Goal: Transaction & Acquisition: Obtain resource

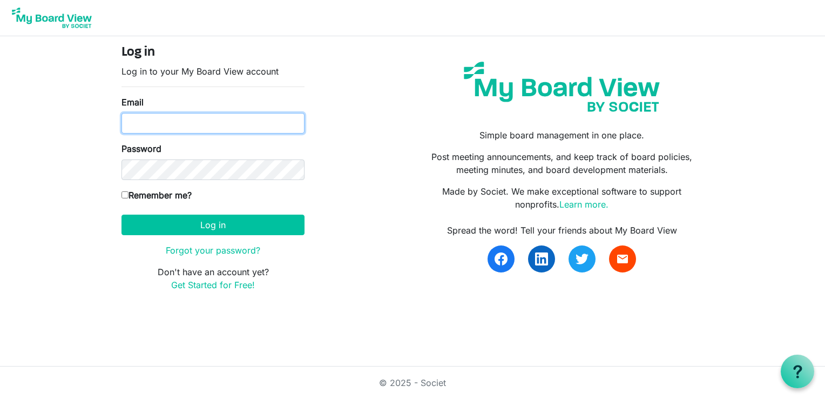
click at [207, 126] on input "Email" at bounding box center [213, 123] width 183 height 21
type input "[PERSON_NAME][EMAIL_ADDRESS][DOMAIN_NAME]"
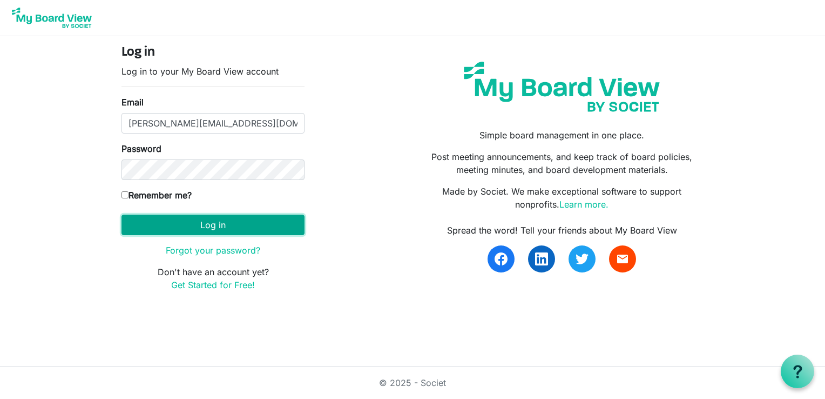
click at [211, 224] on button "Log in" at bounding box center [213, 224] width 183 height 21
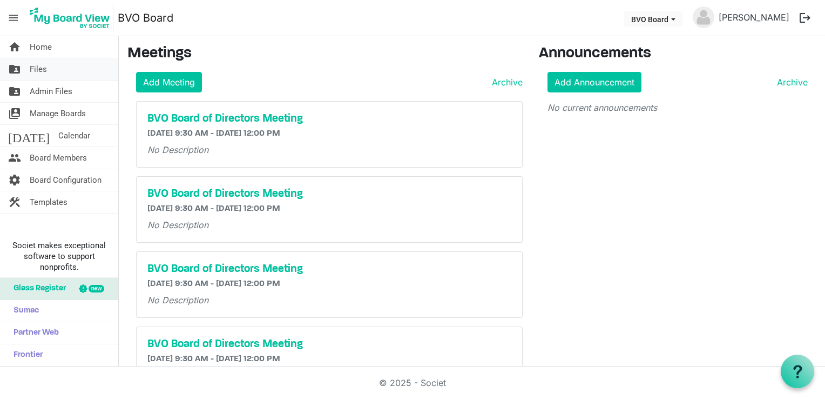
click at [58, 68] on link "folder_shared Files" at bounding box center [59, 69] width 118 height 22
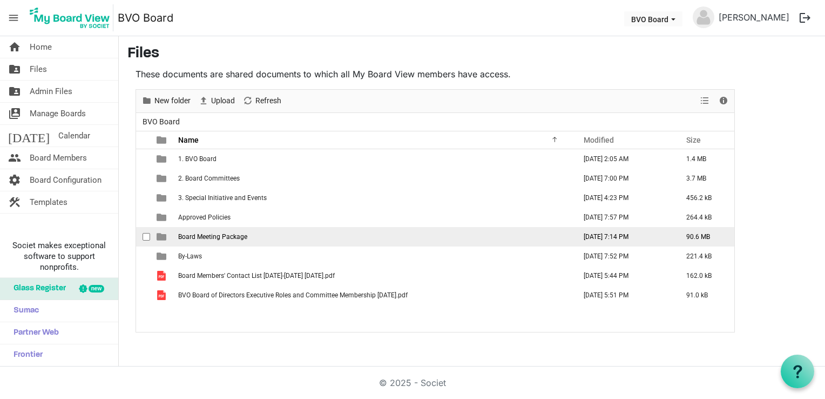
click at [210, 236] on span "Board Meeting Package" at bounding box center [212, 237] width 69 height 8
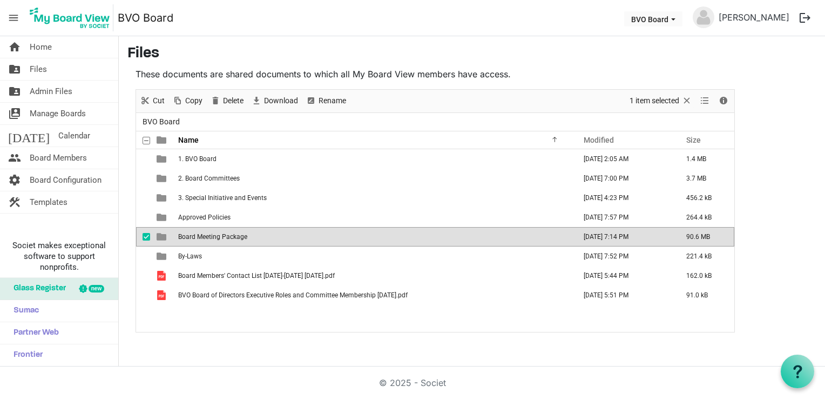
click at [210, 236] on span "Board Meeting Package" at bounding box center [212, 237] width 69 height 8
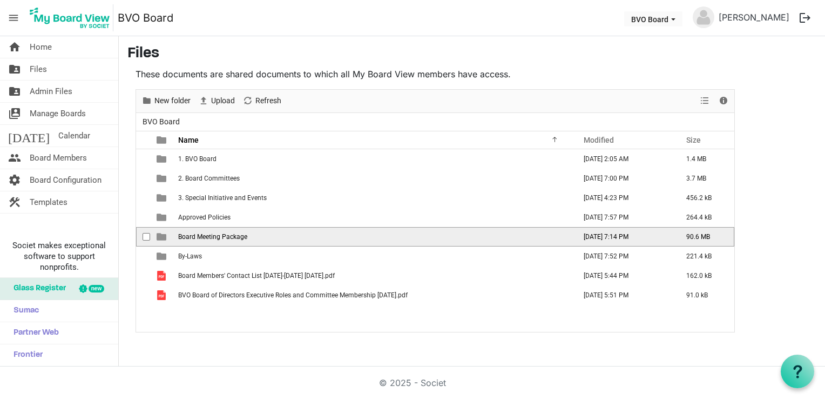
click at [208, 236] on span "Board Meeting Package" at bounding box center [212, 237] width 69 height 8
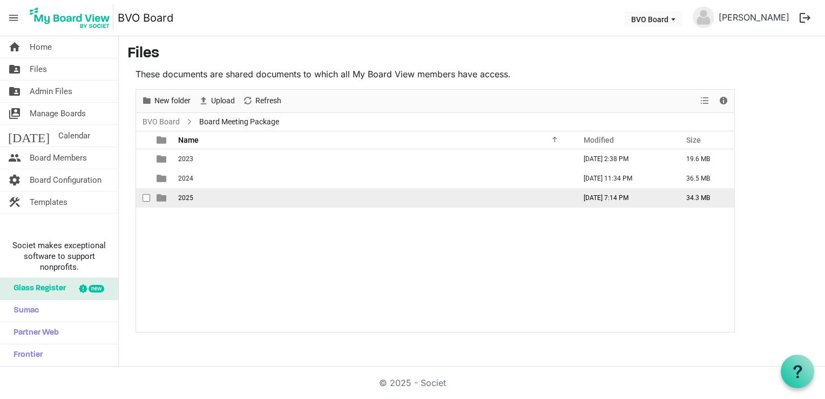
click at [189, 192] on td "2025" at bounding box center [374, 197] width 398 height 19
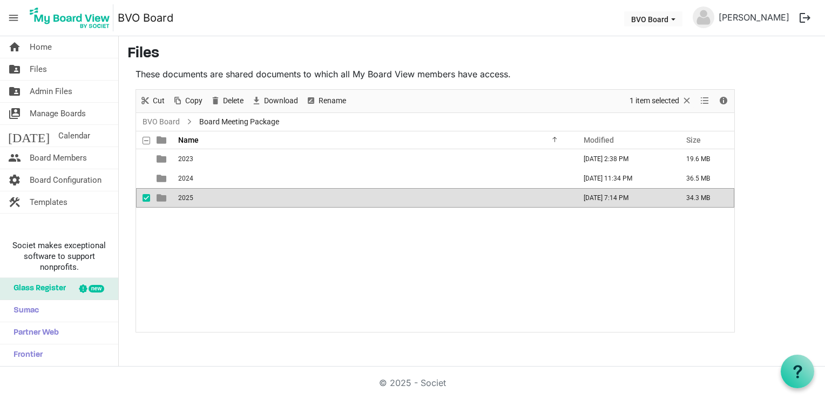
click at [189, 192] on td "2025" at bounding box center [374, 197] width 398 height 19
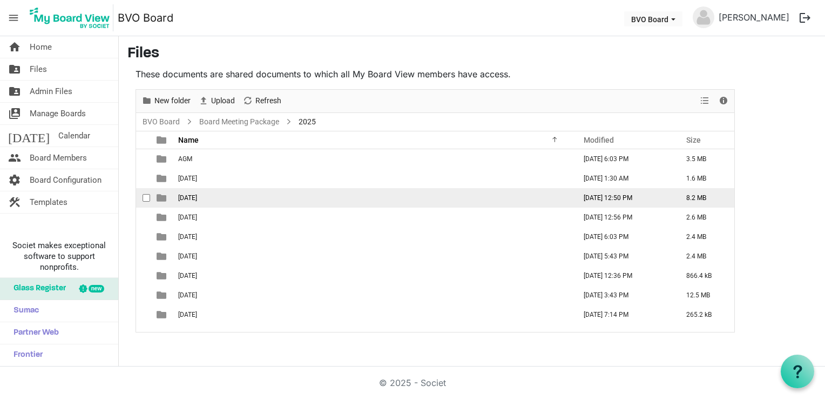
click at [197, 196] on span "August 28, 2025" at bounding box center [187, 198] width 19 height 8
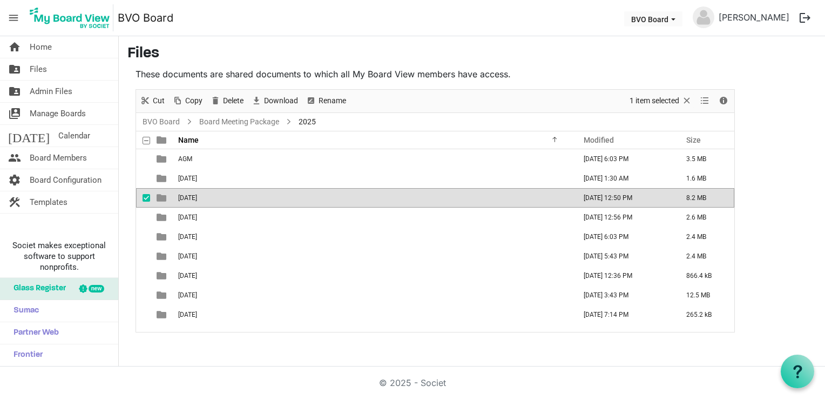
click at [197, 196] on span "August 28, 2025" at bounding box center [187, 198] width 19 height 8
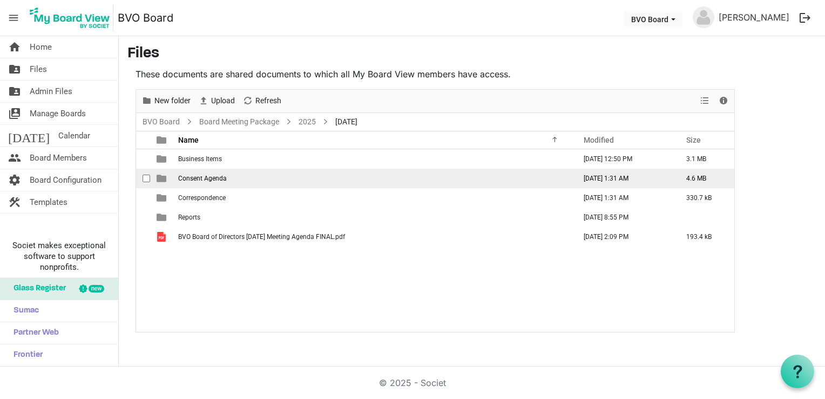
click at [201, 175] on span "Consent Agenda" at bounding box center [202, 178] width 49 height 8
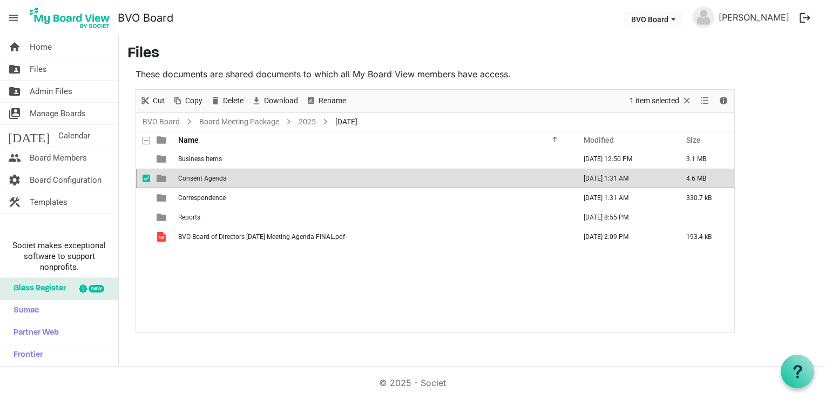
click at [201, 175] on span "Consent Agenda" at bounding box center [202, 178] width 49 height 8
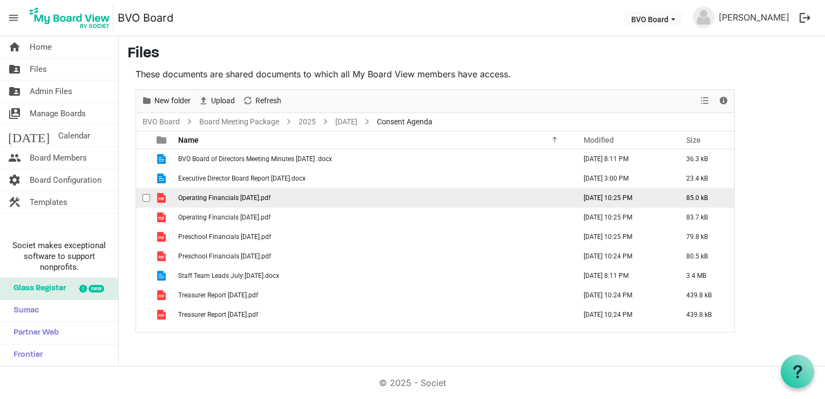
click at [216, 199] on span "Operating Financials July 25.pdf" at bounding box center [224, 198] width 92 height 8
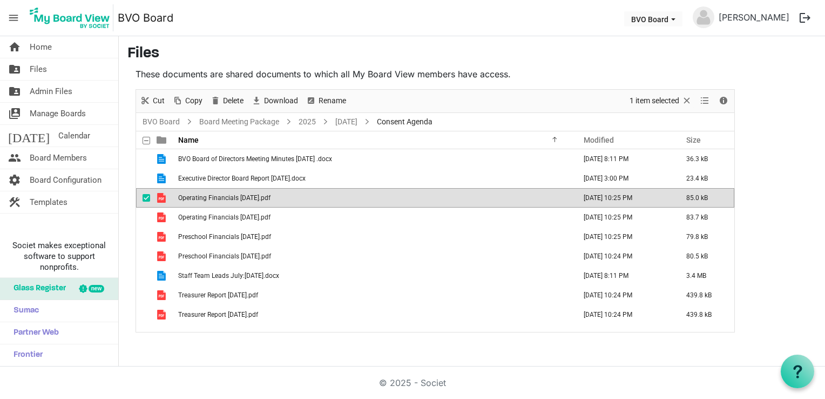
click at [217, 197] on span "Operating Financials July 25.pdf" at bounding box center [224, 198] width 92 height 8
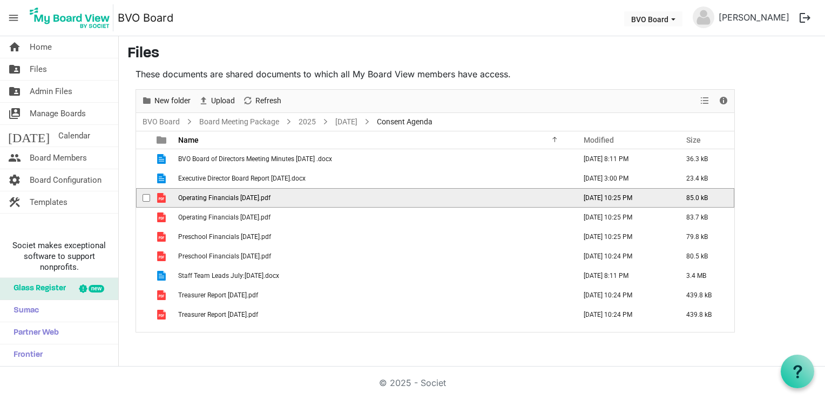
click at [217, 197] on span "Operating Financials July 25.pdf" at bounding box center [224, 198] width 92 height 8
